Goal: Information Seeking & Learning: Learn about a topic

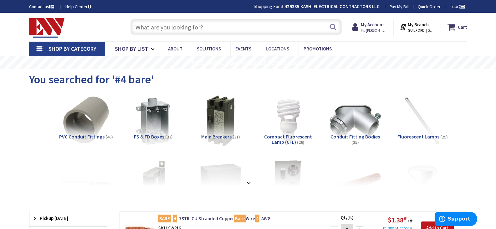
click at [150, 23] on input "text" at bounding box center [235, 27] width 211 height 16
paste input "WAC Lighting - 6051-30BBR - Canopy-12V 6.5W 1 LED Area/Path Light in Contempora…"
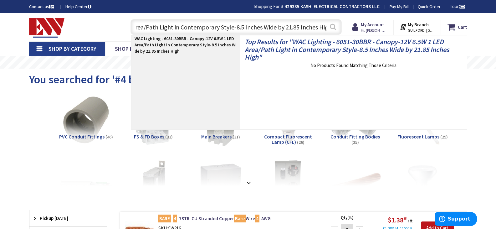
type input "WAC Lighting - 6051-30BBR - Canopy-12V 6.5W 1 LED Area/Path Light in Contempora…"
click at [333, 26] on button "Search" at bounding box center [333, 27] width 8 height 14
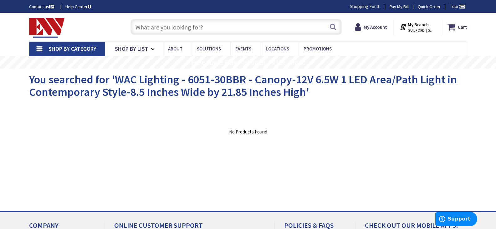
click at [185, 26] on input "text" at bounding box center [235, 27] width 211 height 16
paste input "WAC Lighting - 6051-30BBR - Canopy-12V 6.5W 1 LED Area/Path Light in Contempora…"
type input "WAC Lighting - 6051-30BBR - Canopy-12V 6.5W 1 LED Area/Path Light in Contempora…"
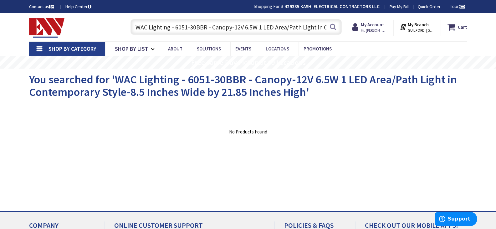
scroll to position [0, 143]
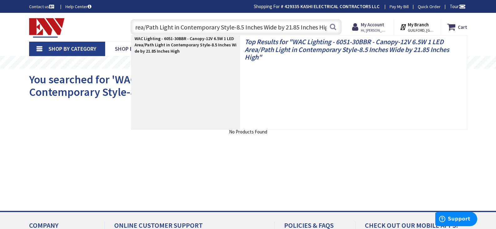
type input "[GEOGRAPHIC_DATA], [GEOGRAPHIC_DATA]"
drag, startPoint x: 326, startPoint y: 28, endPoint x: 207, endPoint y: 24, distance: 118.9
click at [207, 24] on input "WAC Lighting - 6051-30BBR - Canopy-12V 6.5W 1 LED Area/Path Light in Contempora…" at bounding box center [235, 27] width 211 height 16
type input "WAC Lighting - 6051-30BBR"
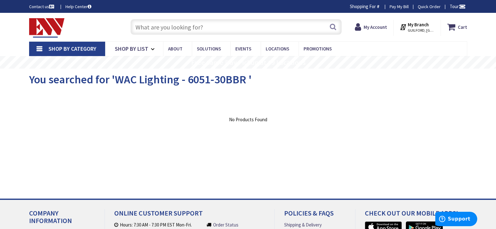
click at [212, 30] on input "text" at bounding box center [235, 27] width 211 height 16
paste input "WAC Lighting - 6051-30BBR - Canopy-12V 6.5W 1 LED Area/Path Light in Contempora…"
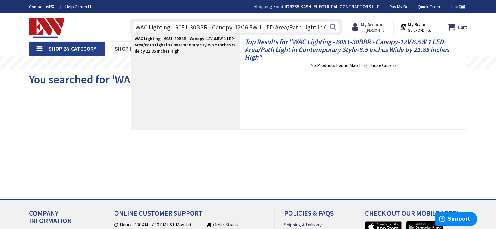
drag, startPoint x: 152, startPoint y: 29, endPoint x: 41, endPoint y: 24, distance: 111.7
click at [41, 24] on div "Toggle Nav WAC Lighting - 6051-30BBR - Canopy-12V 6.5W 1 LED Area/Path Light in…" at bounding box center [247, 27] width 447 height 21
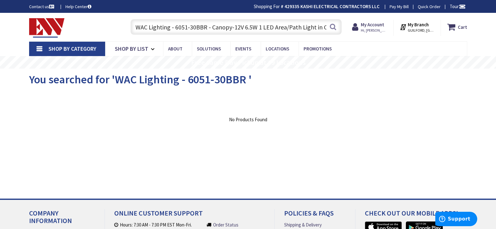
click at [175, 30] on input "WAC Lighting - 6051-30BBR - Canopy-12V 6.5W 1 LED Area/Path Light in Contempora…" at bounding box center [235, 27] width 211 height 16
click at [177, 29] on input "WAC Lighting - 6051-30BBR - Canopy-12V 6.5W 1 LED Area/Path Light in Contempora…" at bounding box center [235, 27] width 211 height 16
drag, startPoint x: 169, startPoint y: 28, endPoint x: 106, endPoint y: 22, distance: 64.1
click at [106, 22] on div "Toggle Nav WAC Lighting - 6051-30BBR - Canopy-12V 6.5W 1 LED Area/Path Light in…" at bounding box center [247, 27] width 447 height 21
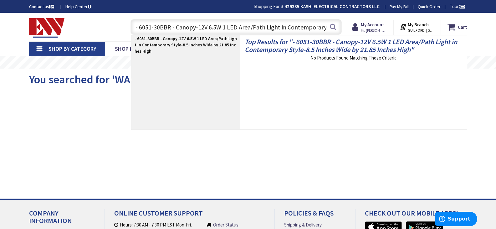
scroll to position [0, 108]
drag, startPoint x: 176, startPoint y: 28, endPoint x: 406, endPoint y: 41, distance: 230.5
click at [406, 41] on header "Skip to Content Toggle Nav - 6051-30BBR - Canopy-12V 6.5W 1 LED Area/Path Light…" at bounding box center [248, 27] width 496 height 28
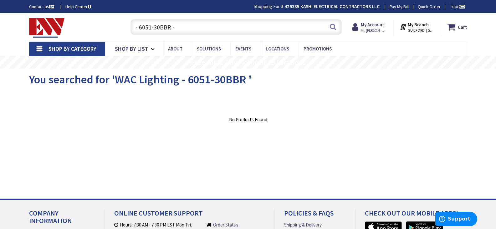
scroll to position [0, 0]
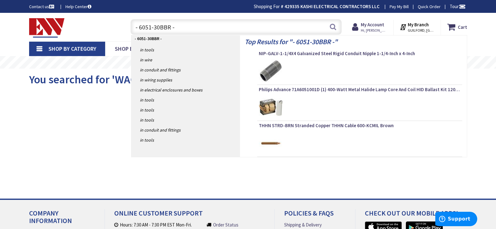
drag, startPoint x: 141, startPoint y: 28, endPoint x: 114, endPoint y: 28, distance: 27.2
click at [114, 28] on div "Toggle Nav - 6051-30BBR - - 6051-30BBR - Search Cart My Cart Close" at bounding box center [247, 27] width 447 height 21
click at [178, 28] on input "6051-30BBR -" at bounding box center [235, 27] width 211 height 16
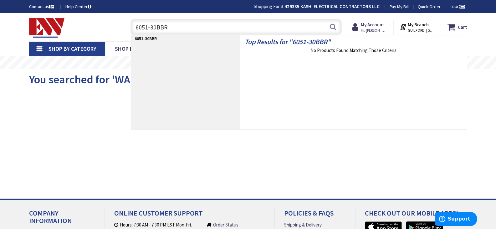
drag, startPoint x: 123, startPoint y: 30, endPoint x: 38, endPoint y: 19, distance: 86.4
click at [38, 19] on div "Toggle Nav 6051-30BBR 6051-30BBR Search Cart My Cart Close" at bounding box center [247, 27] width 447 height 21
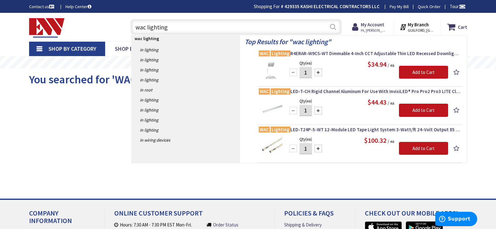
type input "wac lighting"
click at [335, 29] on button "Search" at bounding box center [333, 27] width 8 height 14
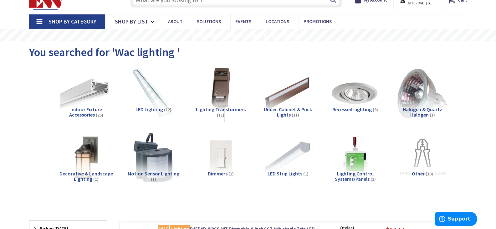
scroll to position [31, 0]
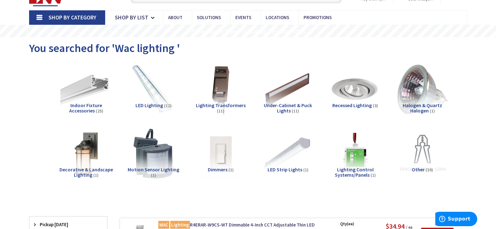
click at [81, 168] on span "Decorative & Landscape Lighting" at bounding box center [85, 172] width 53 height 12
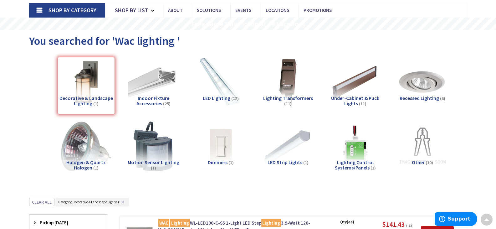
scroll to position [27, 0]
